Goal: Information Seeking & Learning: Learn about a topic

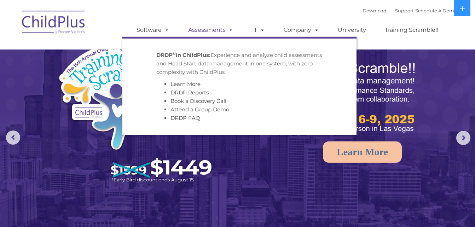
select select "MEDIUM"
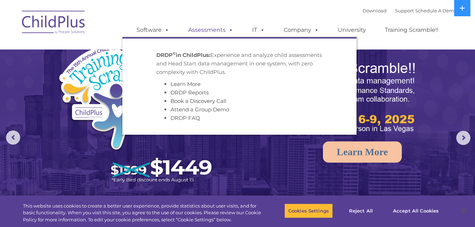
click at [225, 30] on link "Assessments" at bounding box center [210, 30] width 59 height 14
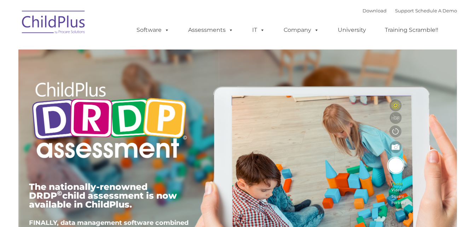
type input ""
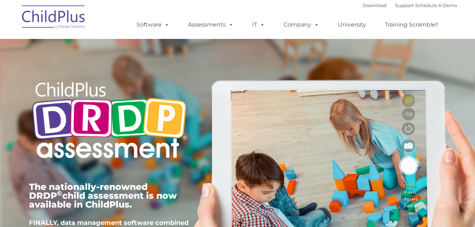
click at [415, 127] on div "The nationally-renowned DRDP © child assessment is now available in ChildPlus. …" at bounding box center [238, 163] width 428 height 253
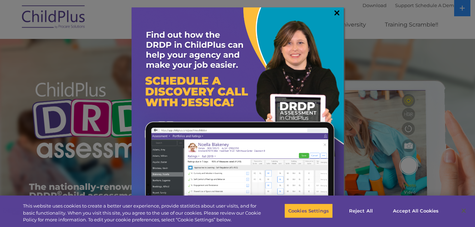
click at [337, 12] on link "×" at bounding box center [337, 12] width 8 height 7
